Goal: Task Accomplishment & Management: Manage account settings

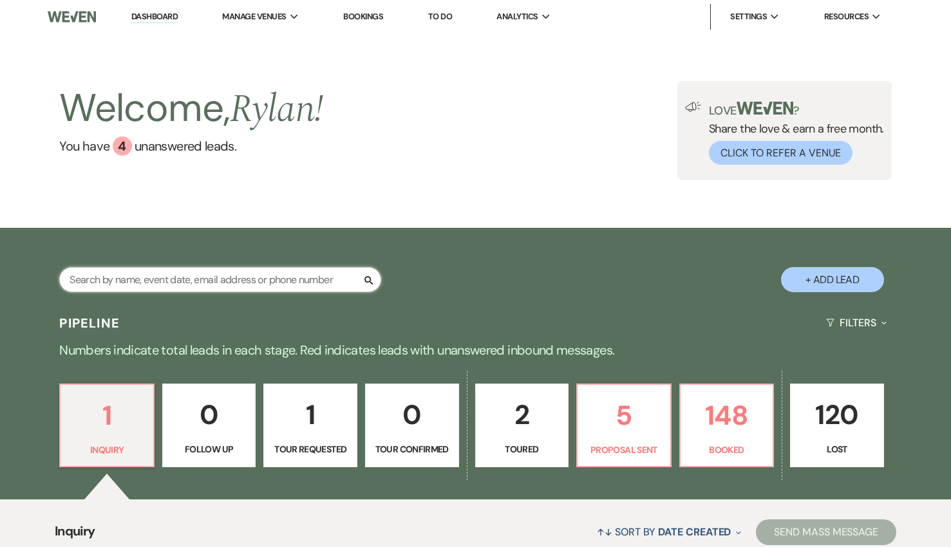
click at [278, 281] on input "text" at bounding box center [220, 279] width 322 height 25
type input "[DATE]"
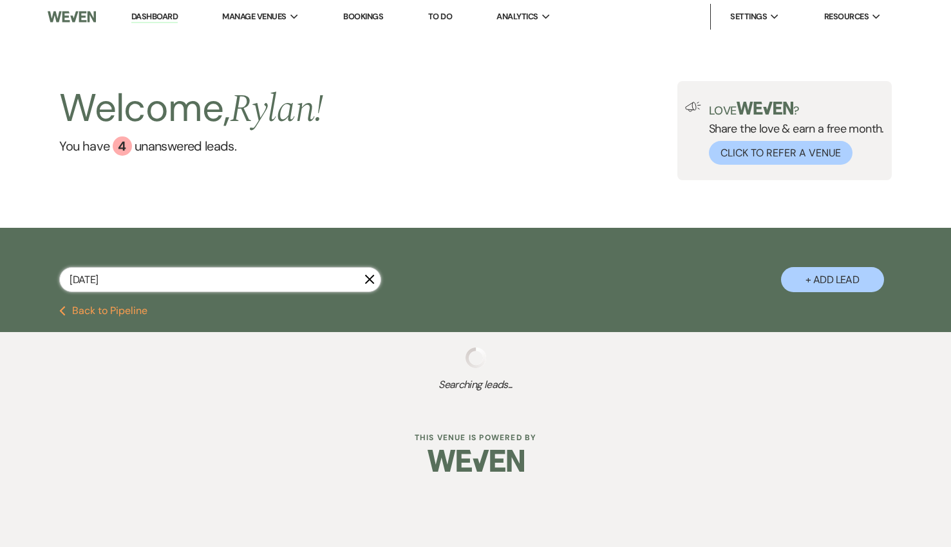
select select "8"
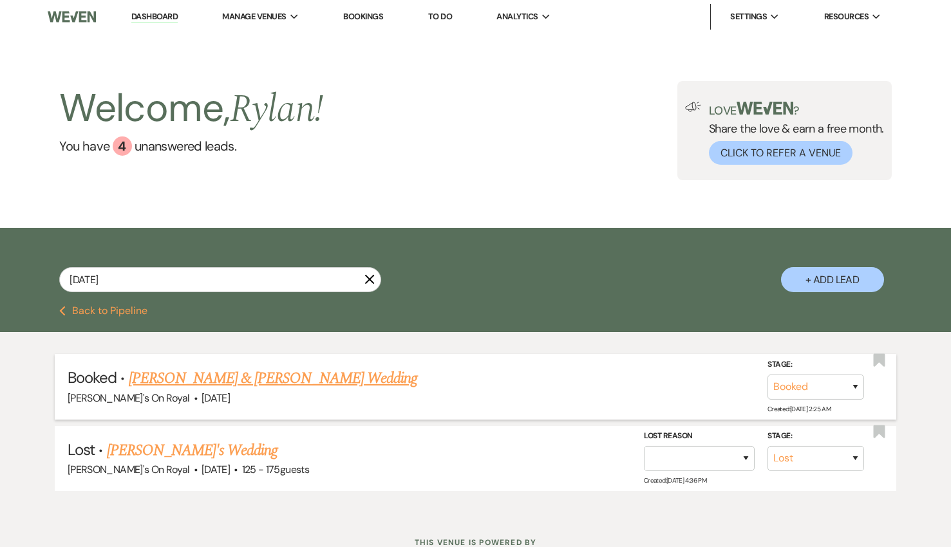
click at [286, 373] on link "[PERSON_NAME] & [PERSON_NAME] Wedding" at bounding box center [273, 378] width 288 height 23
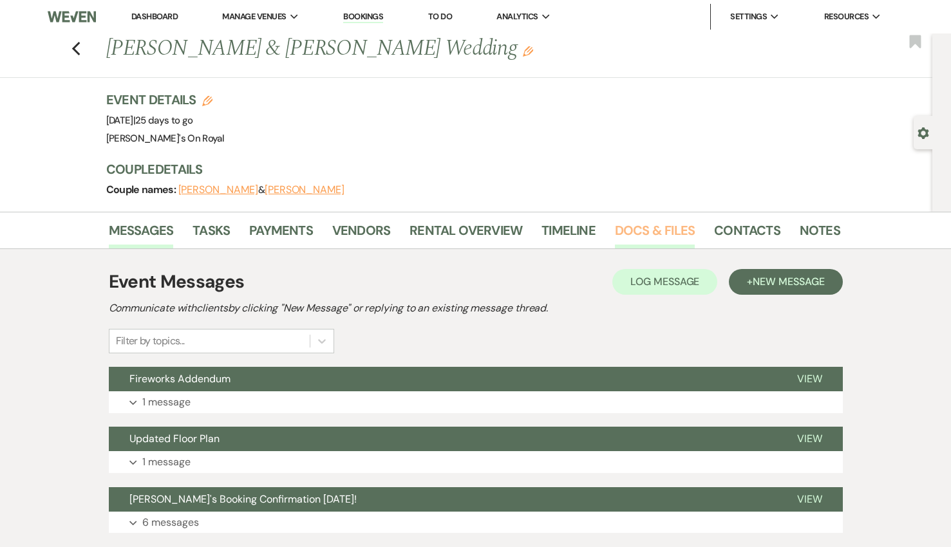
click at [660, 233] on link "Docs & Files" at bounding box center [655, 234] width 80 height 28
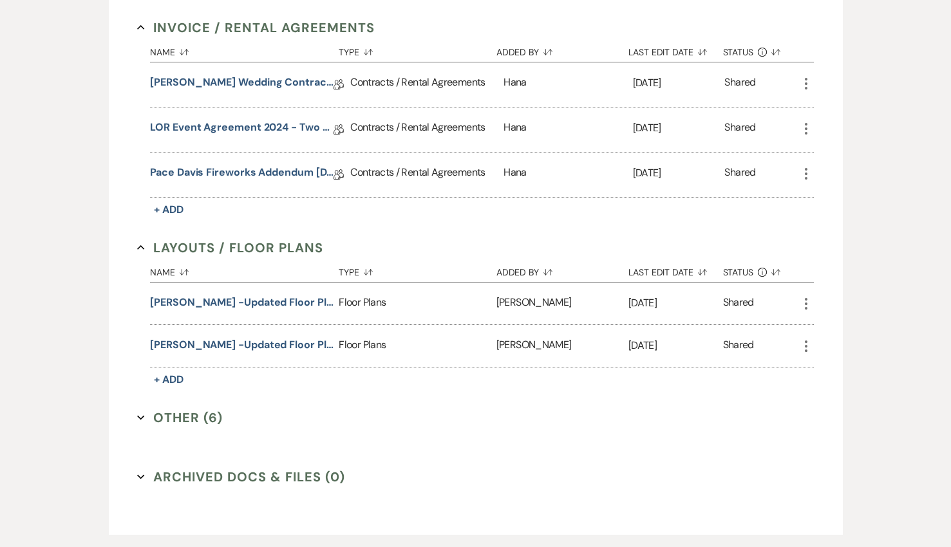
scroll to position [362, 0]
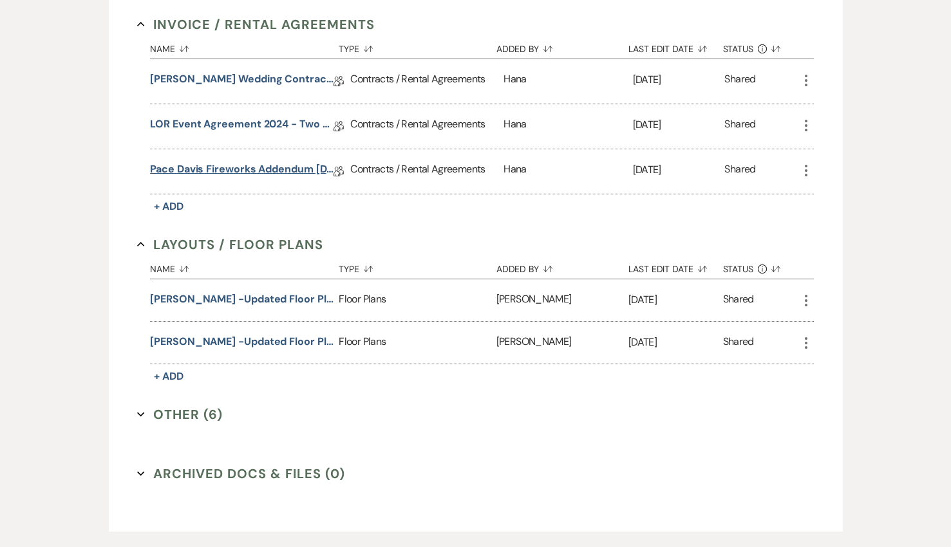
click at [281, 169] on link "Pace Davis Fireworks Addendum [DATE]" at bounding box center [242, 172] width 184 height 20
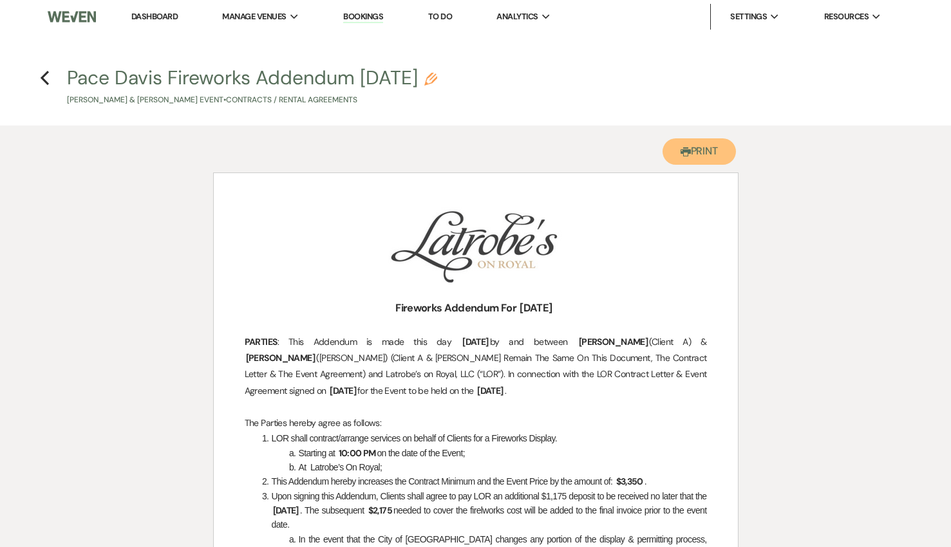
click at [685, 156] on icon "Printer" at bounding box center [686, 152] width 10 height 10
click at [44, 77] on icon "Previous" at bounding box center [45, 77] width 10 height 15
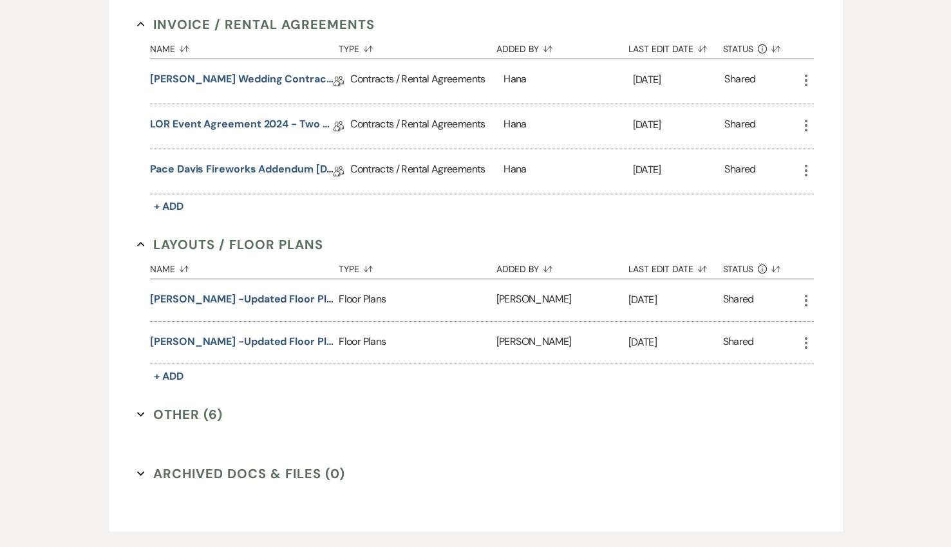
scroll to position [346, 0]
